Goal: Task Accomplishment & Management: Manage account settings

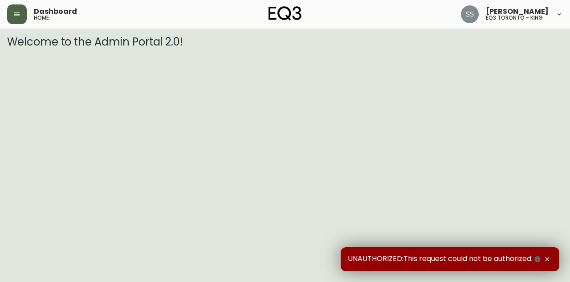
click at [19, 14] on icon "button" at bounding box center [16, 14] width 5 height 4
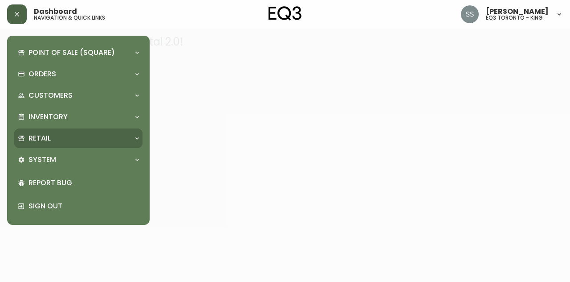
click at [74, 140] on div "Retail" at bounding box center [74, 138] width 112 height 10
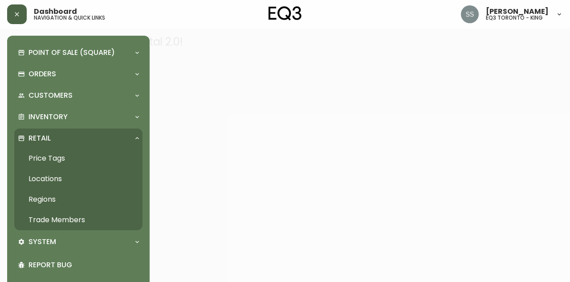
click at [74, 219] on link "Trade Members" at bounding box center [78, 219] width 128 height 20
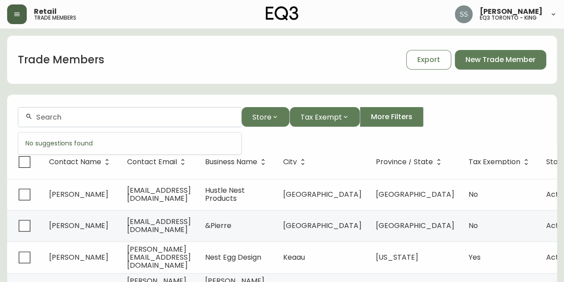
click at [81, 114] on input "text" at bounding box center [135, 117] width 198 height 8
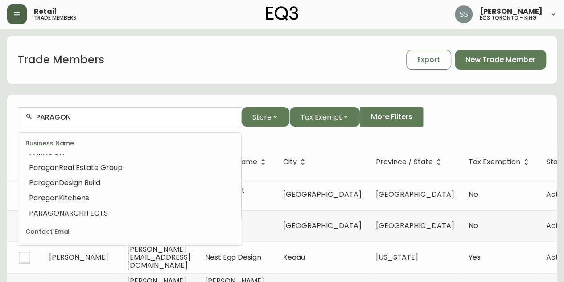
scroll to position [57, 0]
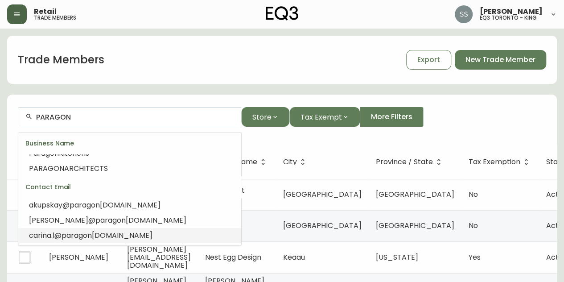
click at [133, 236] on li "carina.l@ paragon [DOMAIN_NAME]" at bounding box center [129, 235] width 223 height 15
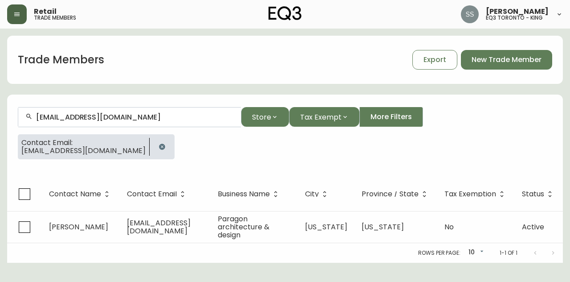
drag, startPoint x: 143, startPoint y: 115, endPoint x: 0, endPoint y: 88, distance: 146.0
click at [0, 93] on main "Trade Members Export New Trade Member [EMAIL_ADDRESS][DOMAIN_NAME] Store Tax Ex…" at bounding box center [285, 146] width 570 height 234
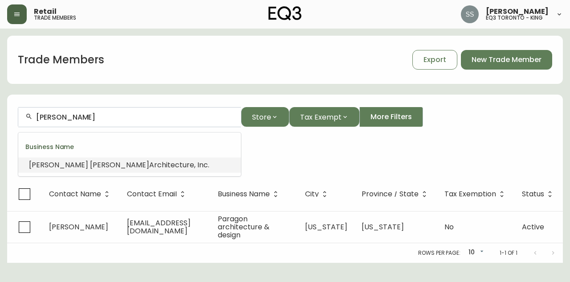
click at [149, 164] on span "Architecture, Inc." at bounding box center [179, 165] width 60 height 10
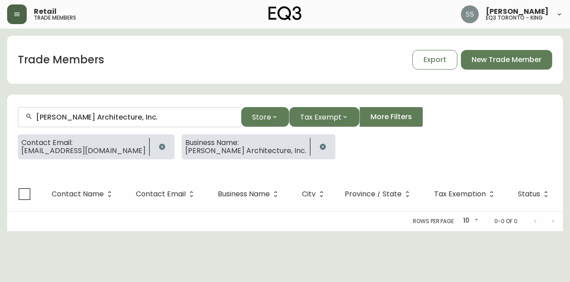
type input "[PERSON_NAME] Architecture, Inc."
click at [159, 145] on icon "button" at bounding box center [162, 146] width 6 height 6
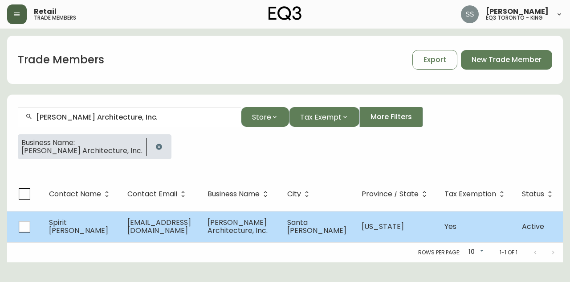
click at [266, 231] on span "[PERSON_NAME] Architecture, Inc." at bounding box center [238, 226] width 60 height 18
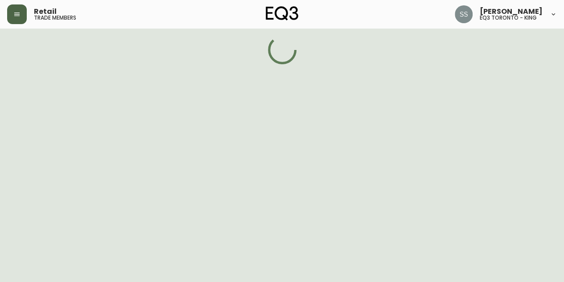
select select "CA"
select select "US"
select select "US_EN"
select select "Social Media"
select select "Architect"
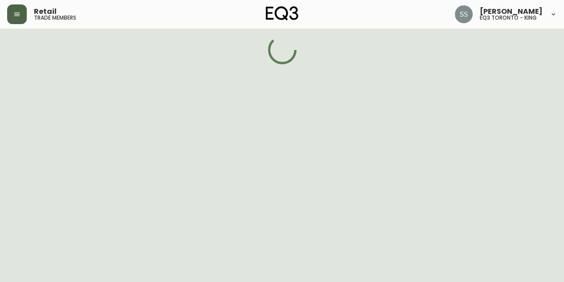
select select "true"
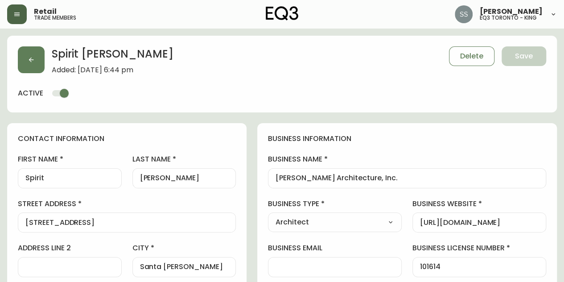
type input "EQ3 US Trade - [GEOGRAPHIC_DATA]"
select select "cm48zha2033ze0170ss7kujjb"
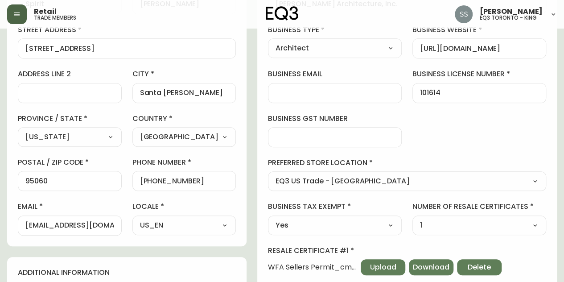
scroll to position [134, 0]
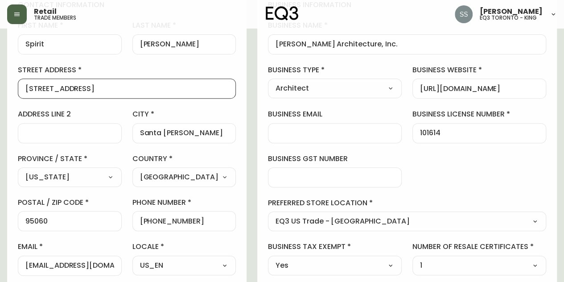
drag, startPoint x: 175, startPoint y: 89, endPoint x: 0, endPoint y: 78, distance: 175.4
click at [0, 78] on main "Spirit [PERSON_NAME] Added: [DATE] 6:44 pm Delete Save active contact informati…" at bounding box center [282, 238] width 564 height 687
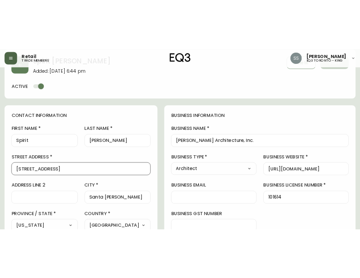
scroll to position [0, 0]
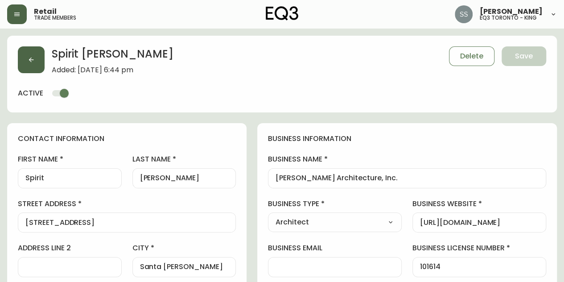
click at [40, 61] on button "button" at bounding box center [31, 59] width 27 height 27
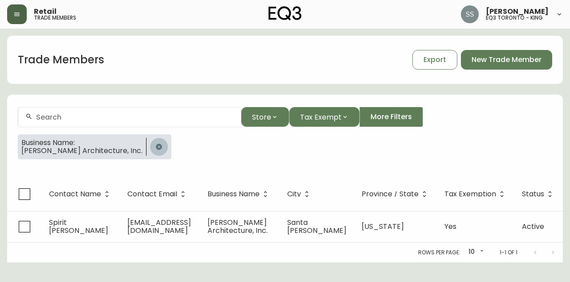
click at [156, 147] on icon "button" at bounding box center [159, 146] width 6 height 6
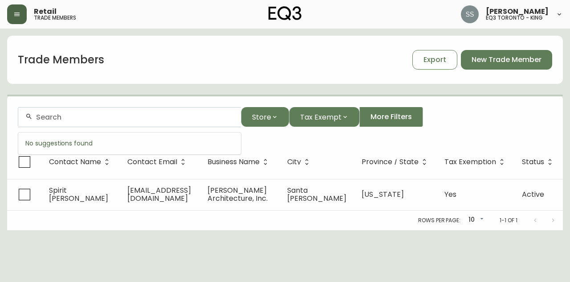
click at [129, 120] on input "text" at bounding box center [135, 117] width 198 height 8
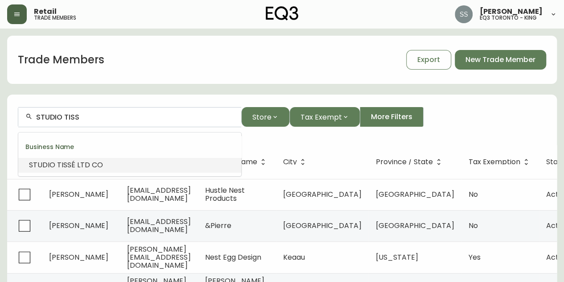
click at [121, 167] on li "STUDIO TISS É LTD CO" at bounding box center [129, 164] width 223 height 15
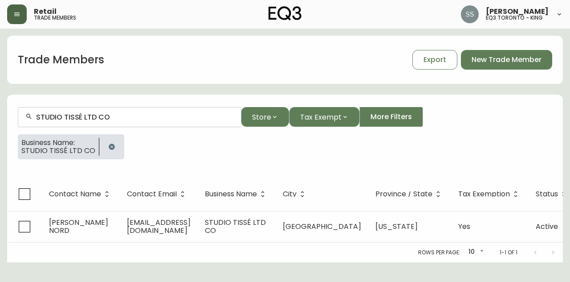
type input "STUDIO TISSÉ LTD CO"
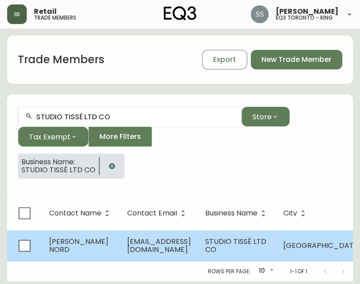
click at [252, 237] on span "STUDIO TISSÉ LTD CO" at bounding box center [235, 246] width 61 height 18
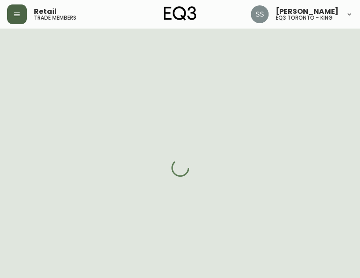
select select "GA"
select select "US"
select select "US_EN"
select select "Social Media"
select select "Interior Designer"
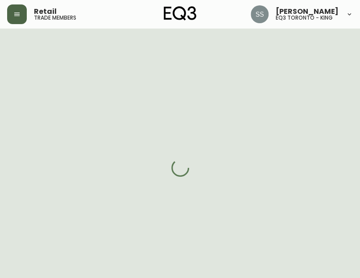
select select "cm48zha2033ze0170ss7kujjb"
select select "true"
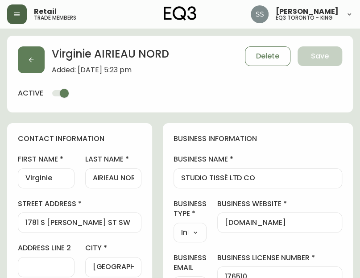
click at [213, 72] on div "[PERSON_NAME] NORD Added: [DATE] 5:23 pm Delete Save" at bounding box center [180, 60] width 324 height 28
click at [188, 77] on div "[PERSON_NAME] NORD Added: [DATE] 5:23 pm Delete Save active" at bounding box center [179, 74] width 345 height 77
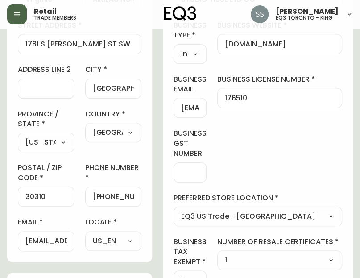
scroll to position [267, 0]
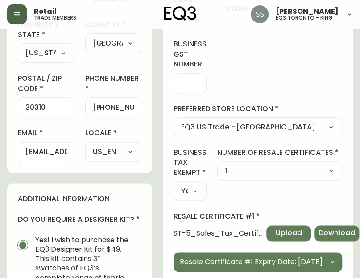
click at [130, 106] on input "[PHONE_NUMBER]" at bounding box center [113, 107] width 41 height 8
click at [136, 130] on label "locale" at bounding box center [113, 133] width 57 height 10
click at [42, 153] on input "[EMAIL_ADDRESS][DOMAIN_NAME]" at bounding box center [45, 151] width 41 height 8
click at [41, 153] on input "[EMAIL_ADDRESS][DOMAIN_NAME]" at bounding box center [45, 151] width 41 height 8
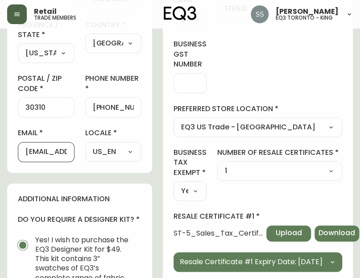
click at [41, 153] on input "[EMAIL_ADDRESS][DOMAIN_NAME]" at bounding box center [45, 151] width 41 height 8
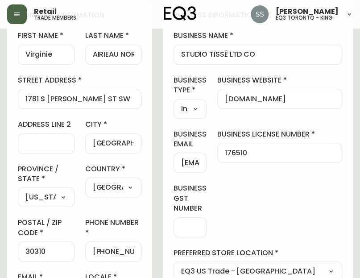
scroll to position [89, 0]
